Goal: Navigation & Orientation: Find specific page/section

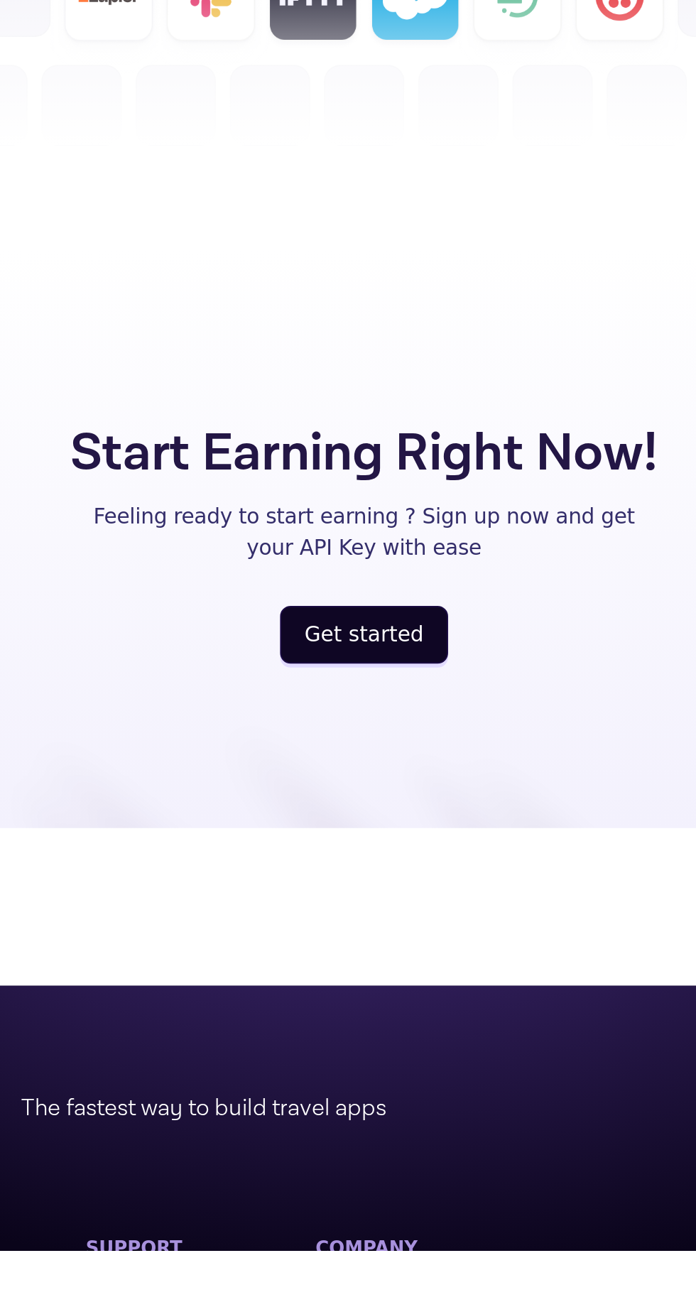
scroll to position [3223, 0]
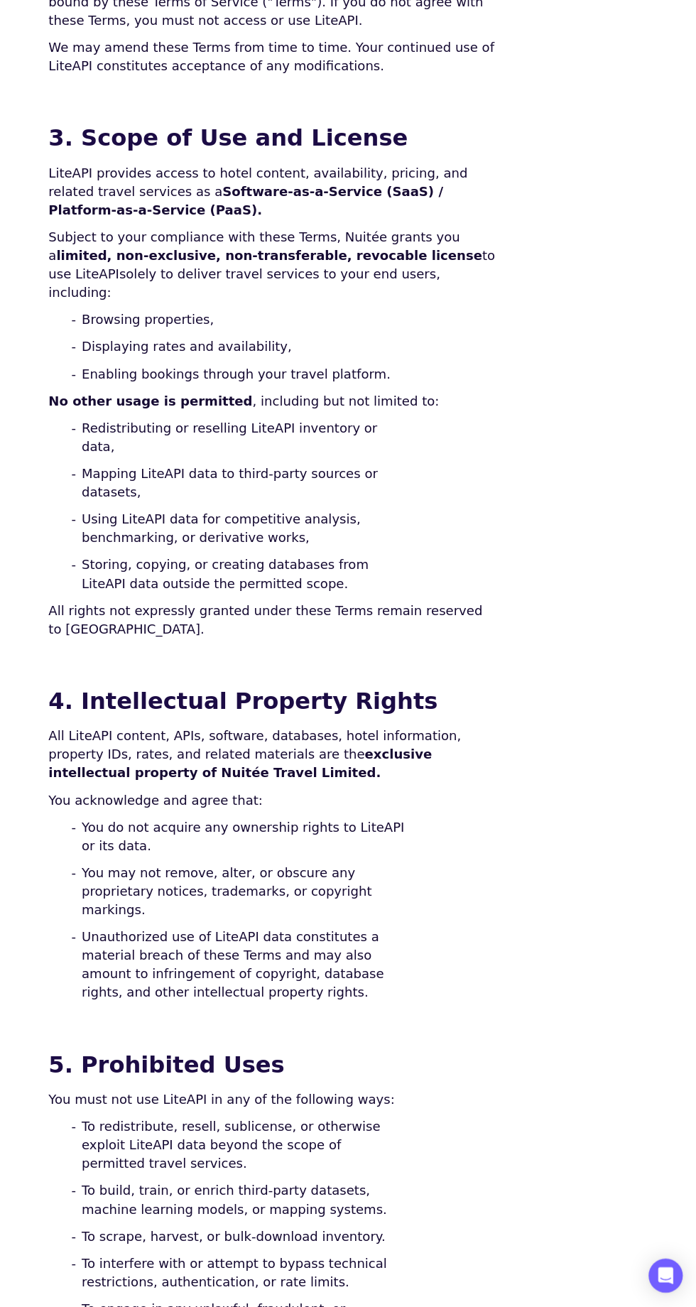
scroll to position [579, 0]
